Goal: Task Accomplishment & Management: Manage account settings

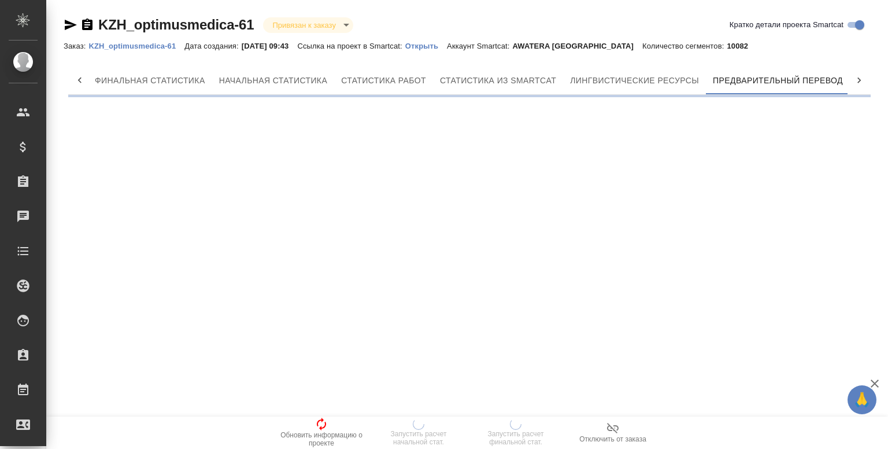
scroll to position [0, 5]
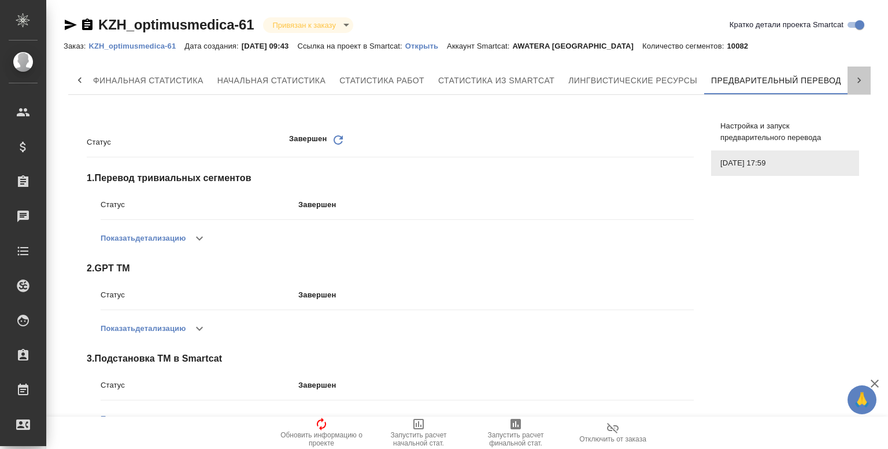
click at [854, 83] on icon at bounding box center [860, 81] width 12 height 12
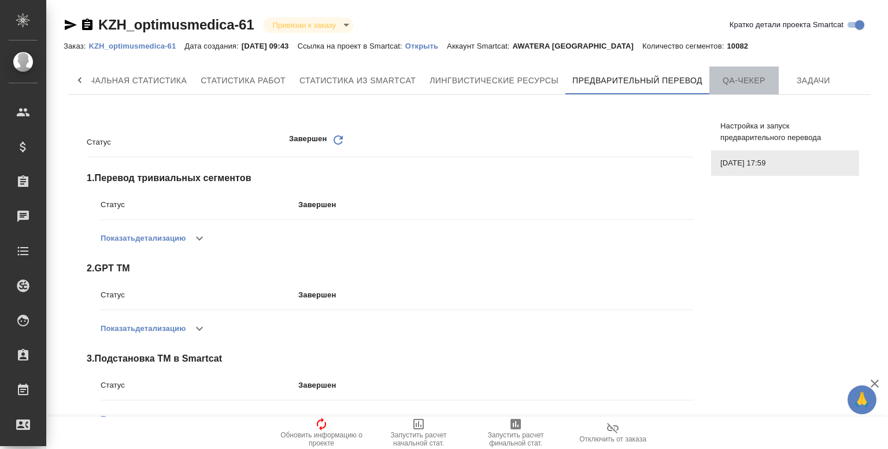
click at [775, 80] on button "QA-чекер" at bounding box center [744, 81] width 69 height 28
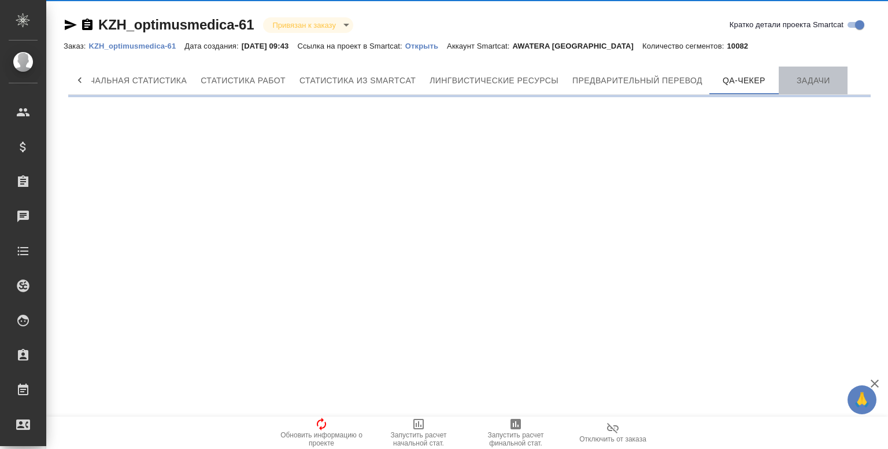
click at [823, 79] on span "Задачи" at bounding box center [814, 80] width 56 height 14
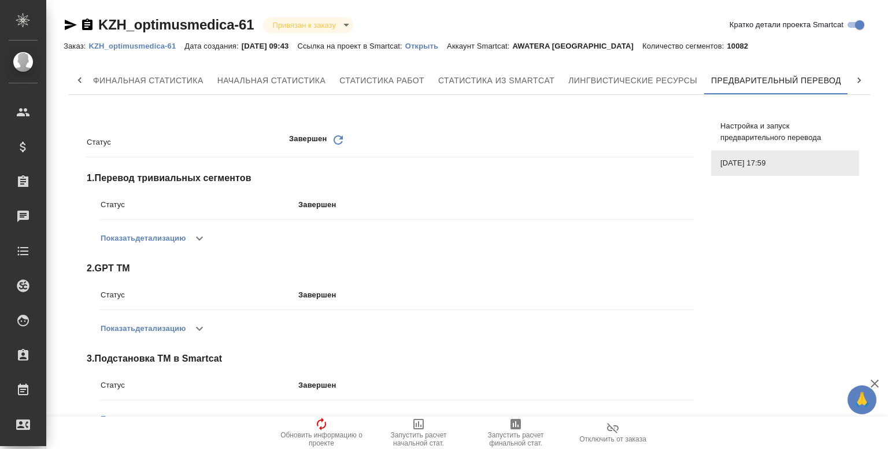
scroll to position [242, 0]
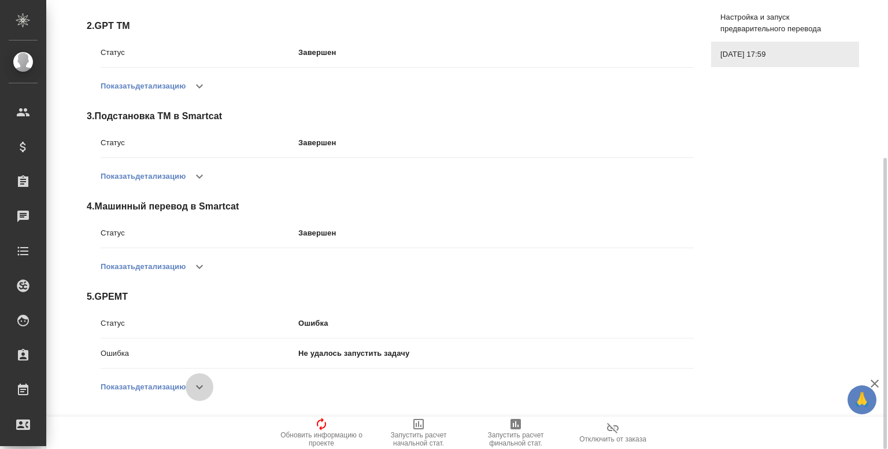
click at [203, 387] on icon "button" at bounding box center [199, 387] width 7 height 4
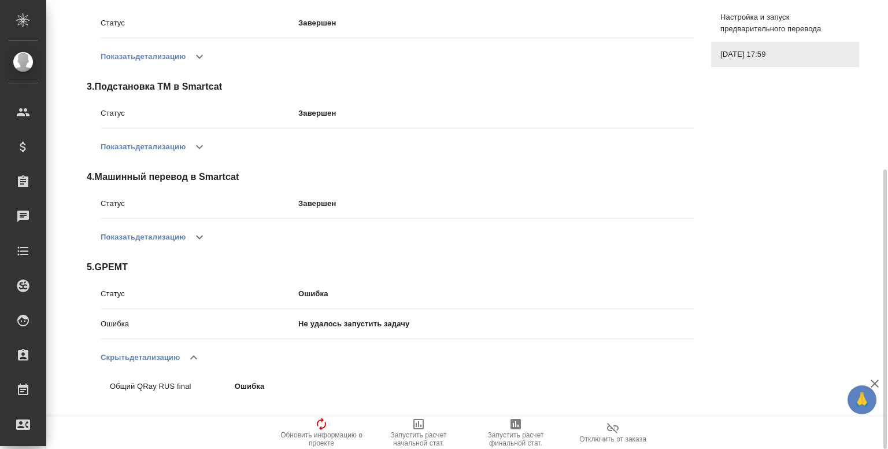
click at [196, 357] on icon "button" at bounding box center [194, 357] width 14 height 14
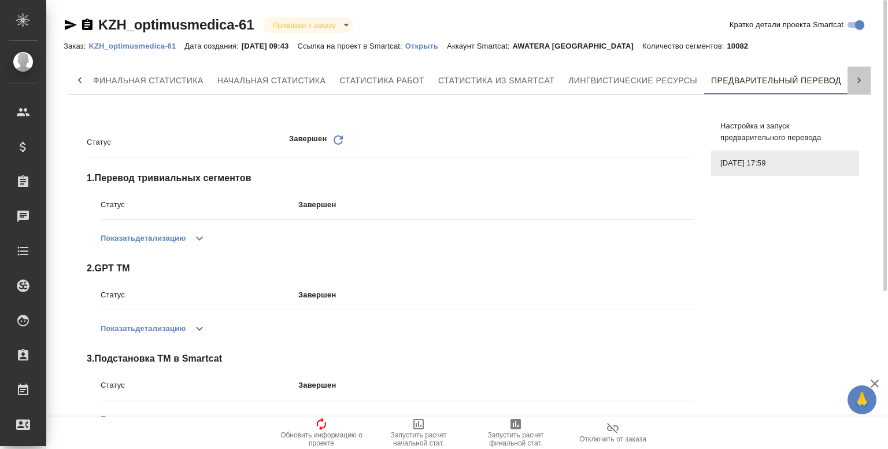
click at [863, 82] on icon at bounding box center [860, 81] width 12 height 12
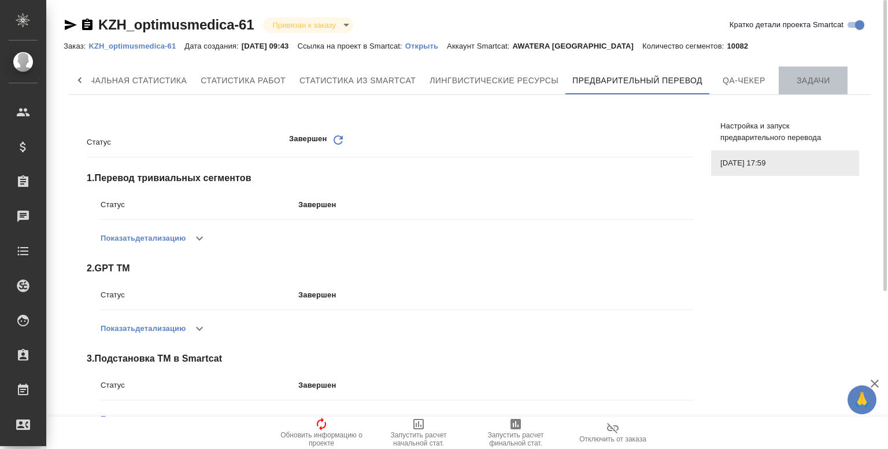
click at [810, 70] on button "Задачи" at bounding box center [813, 81] width 69 height 28
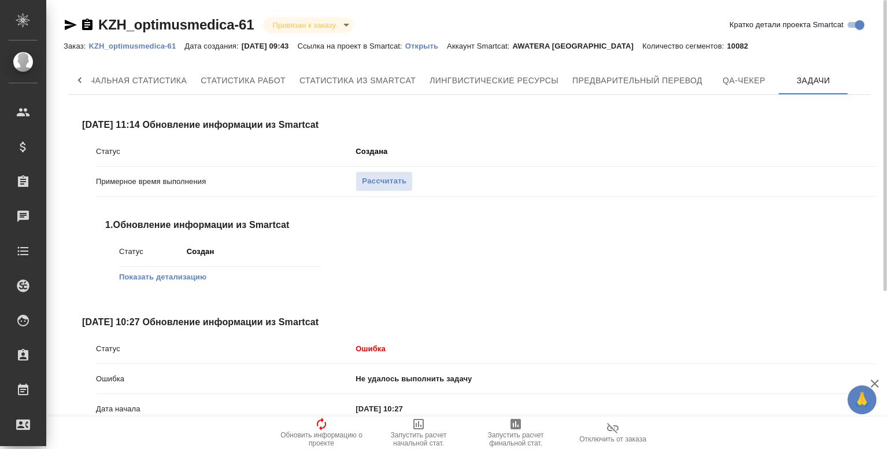
click at [190, 274] on button "Показать детализацию" at bounding box center [162, 277] width 87 height 12
click at [182, 279] on button "Показать детализацию" at bounding box center [162, 277] width 87 height 12
click at [574, 265] on div "Статус Создана Примерное время выполнения Рассчитать 1. Обновление информации и…" at bounding box center [486, 223] width 780 height 165
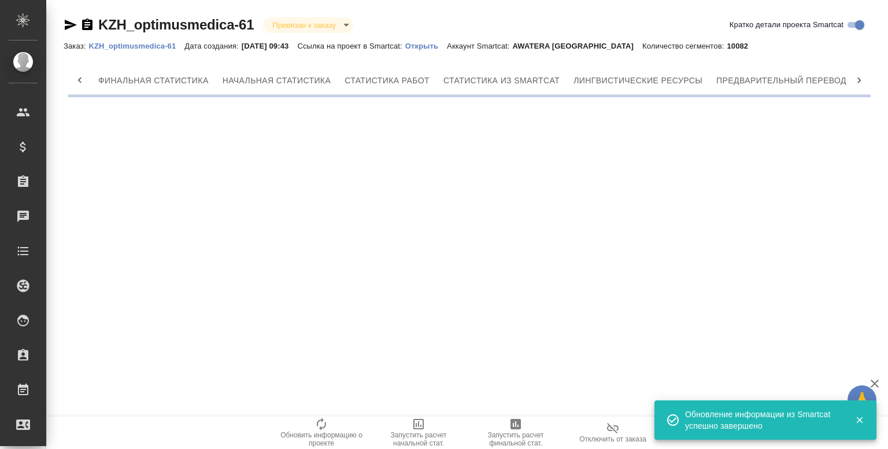
scroll to position [0, 97]
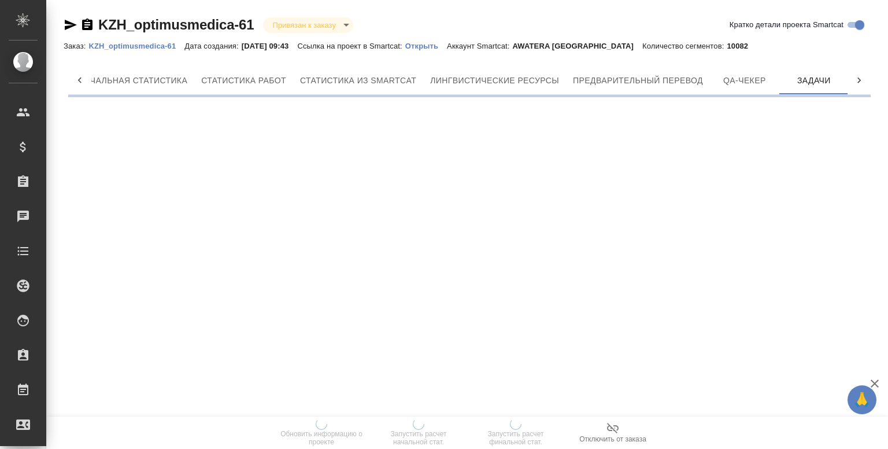
scroll to position [0, 144]
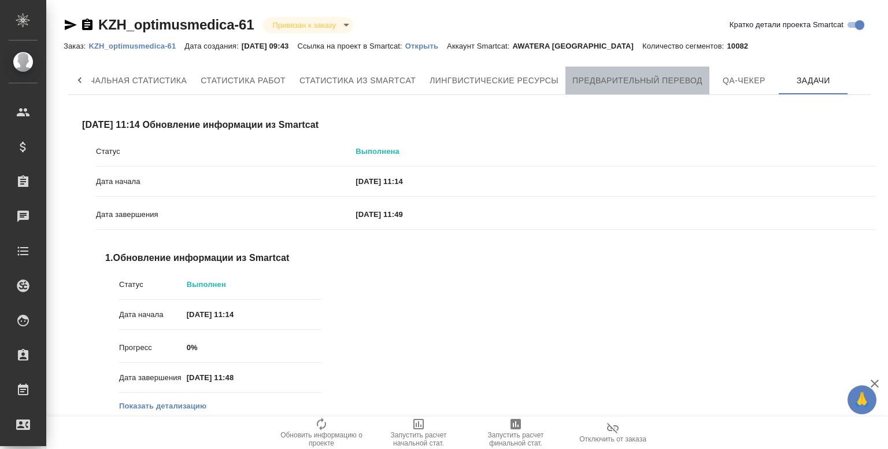
click at [675, 83] on span "Предварительный перевод" at bounding box center [638, 80] width 130 height 14
